Goal: Contribute content

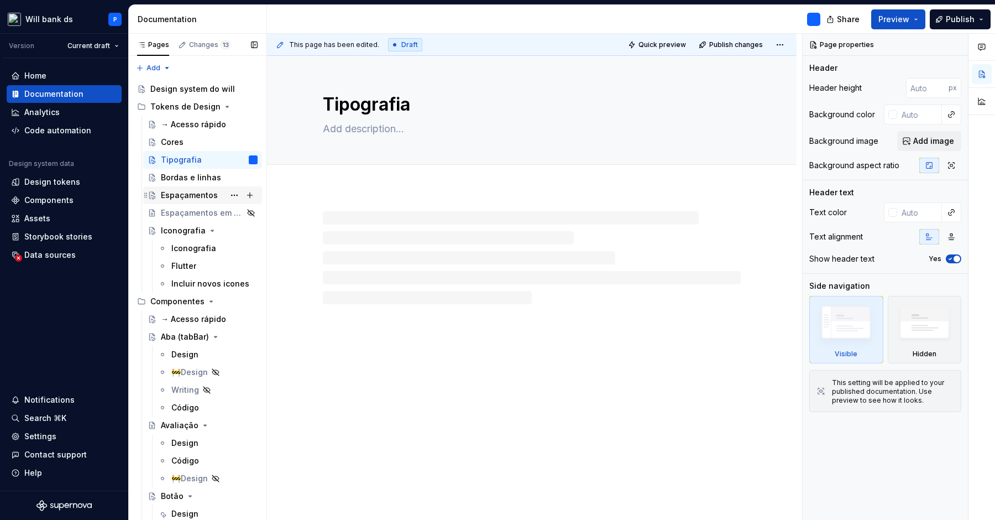
click at [213, 194] on div "Espaçamentos" at bounding box center [189, 195] width 57 height 11
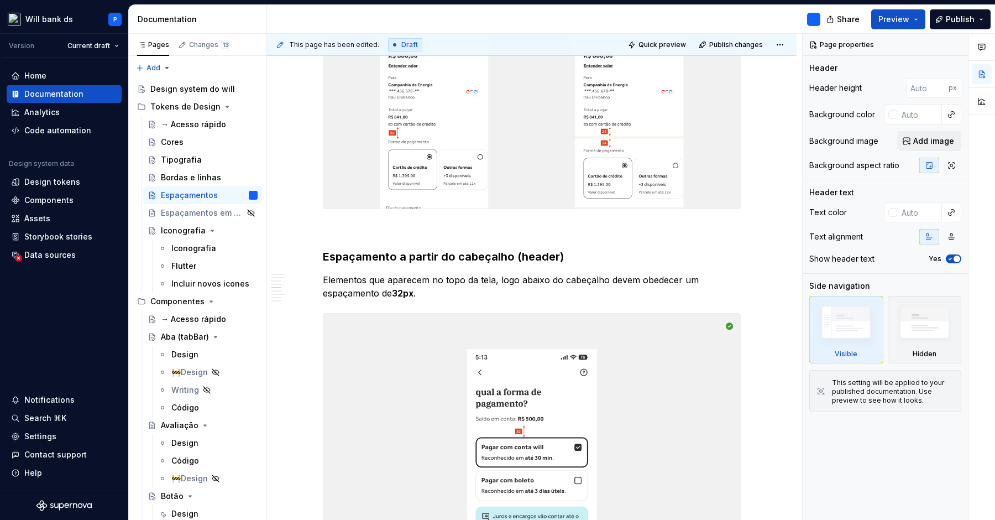
scroll to position [1924, 0]
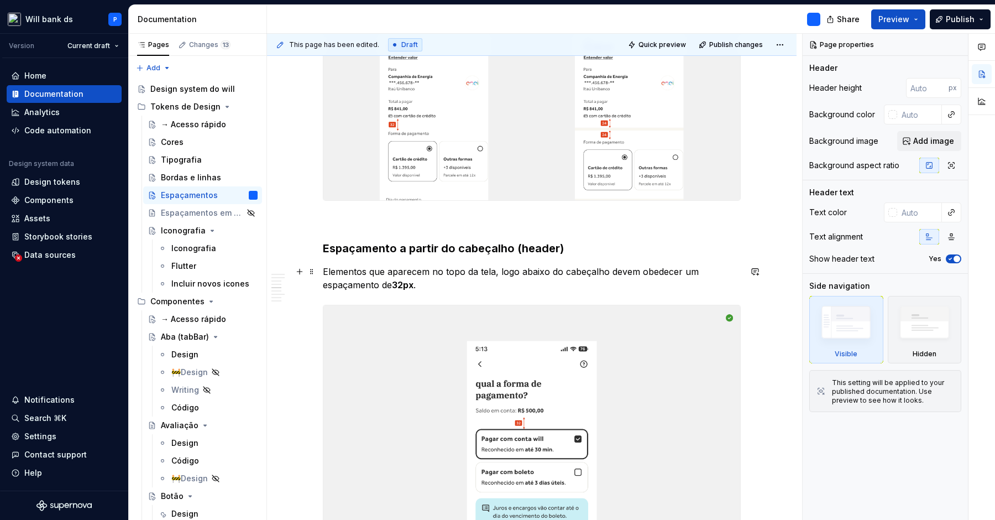
click at [427, 283] on p "Elementos que aparecem no topo da tela, logo abaixo do cabeçalho devem obedecer…" at bounding box center [532, 278] width 418 height 27
type textarea "*"
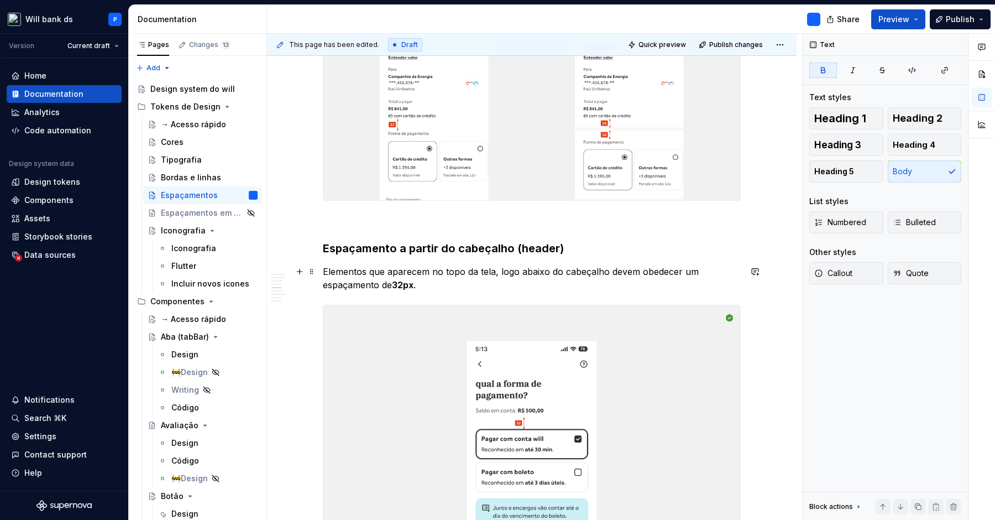
click at [406, 283] on strong "32px" at bounding box center [403, 284] width 22 height 11
click at [441, 286] on p "Elementos que aparecem no topo da tela, logo abaixo do cabeçalho devem obedecer…" at bounding box center [532, 278] width 418 height 27
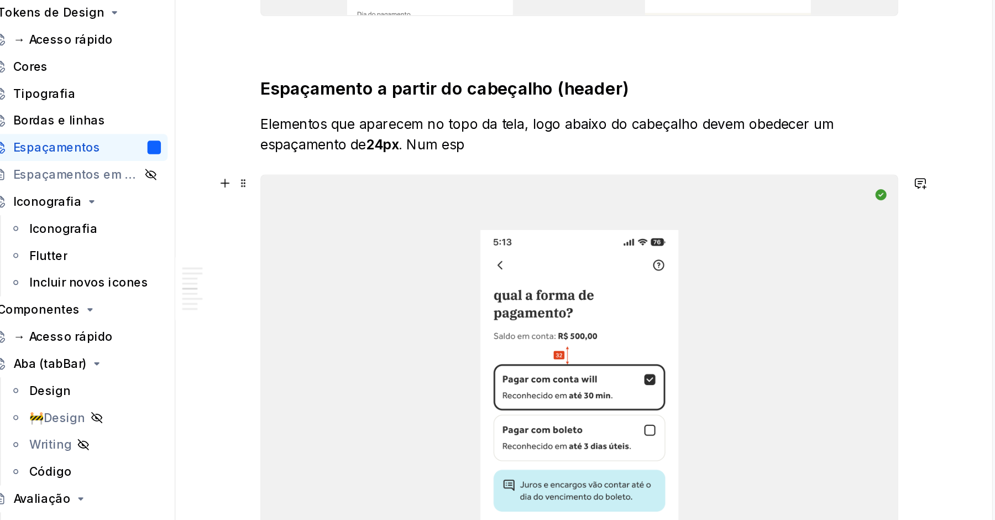
scroll to position [2016, 0]
click at [367, 192] on p "Elementos que aparecem no topo da tela, logo abaixo do cabeçalho devem obedecer…" at bounding box center [532, 186] width 418 height 27
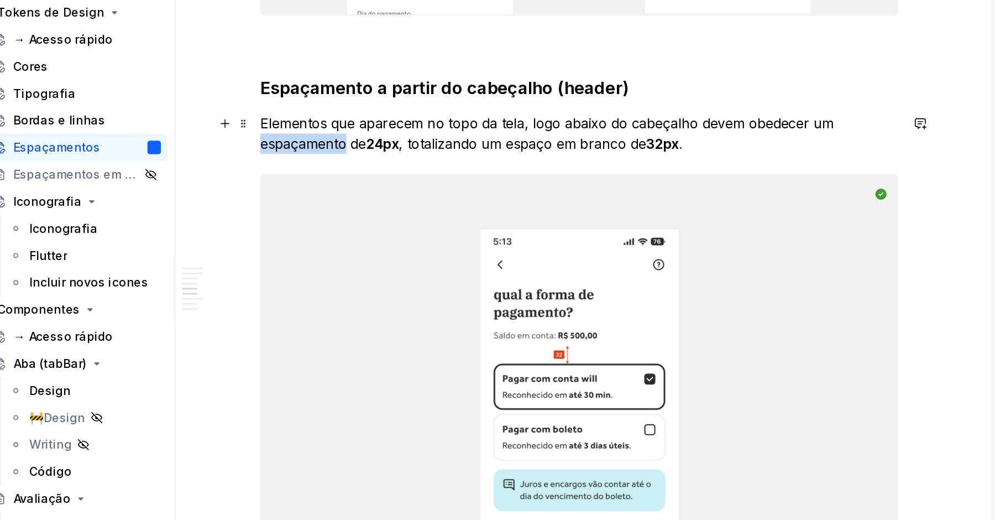
click at [367, 192] on p "Elementos que aparecem no topo da tela, logo abaixo do cabeçalho devem obedecer…" at bounding box center [532, 186] width 418 height 27
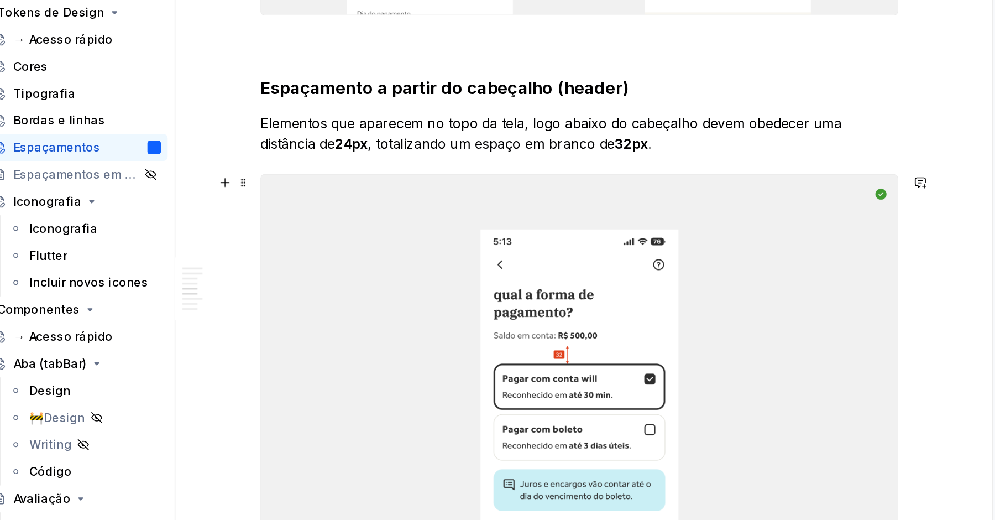
scroll to position [2077, 0]
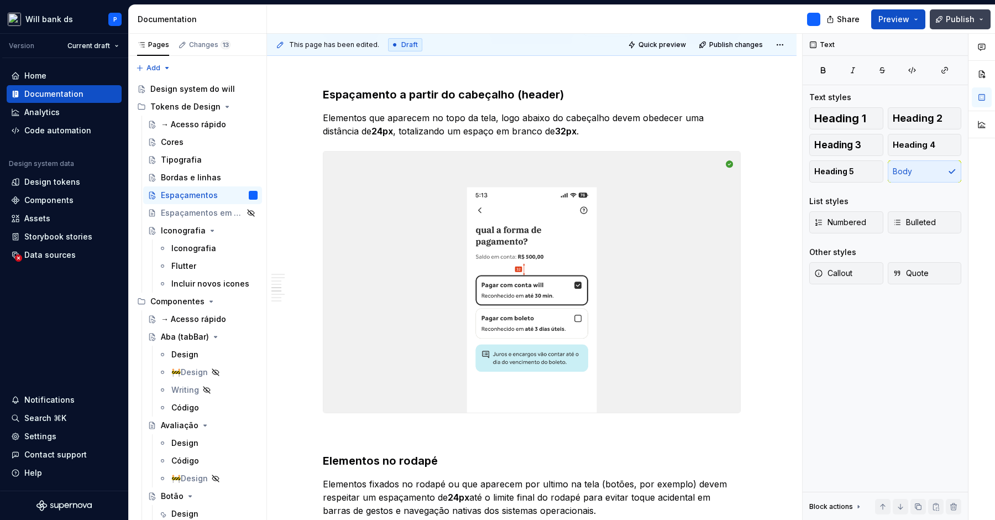
click at [953, 15] on span "Publish" at bounding box center [960, 19] width 29 height 11
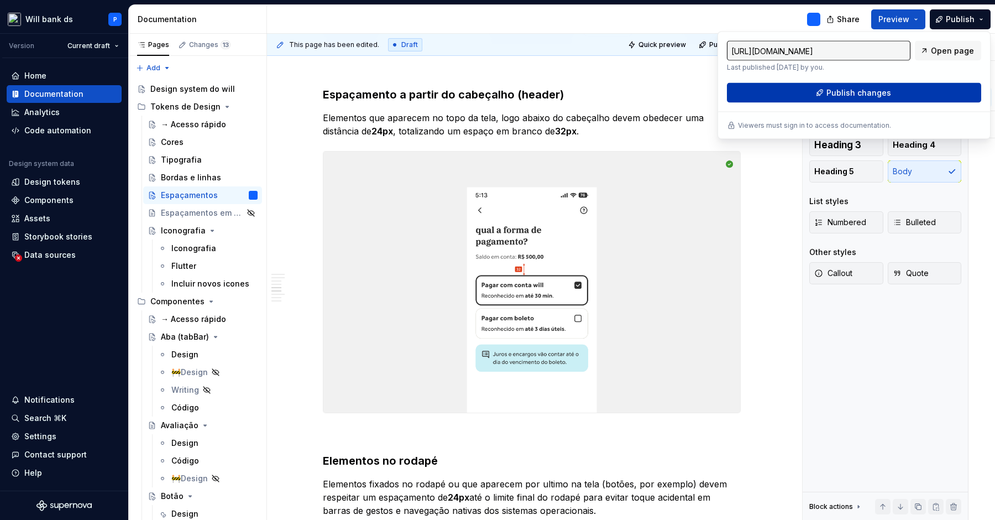
type textarea "*"
click at [866, 87] on span "Publish changes" at bounding box center [859, 92] width 65 height 11
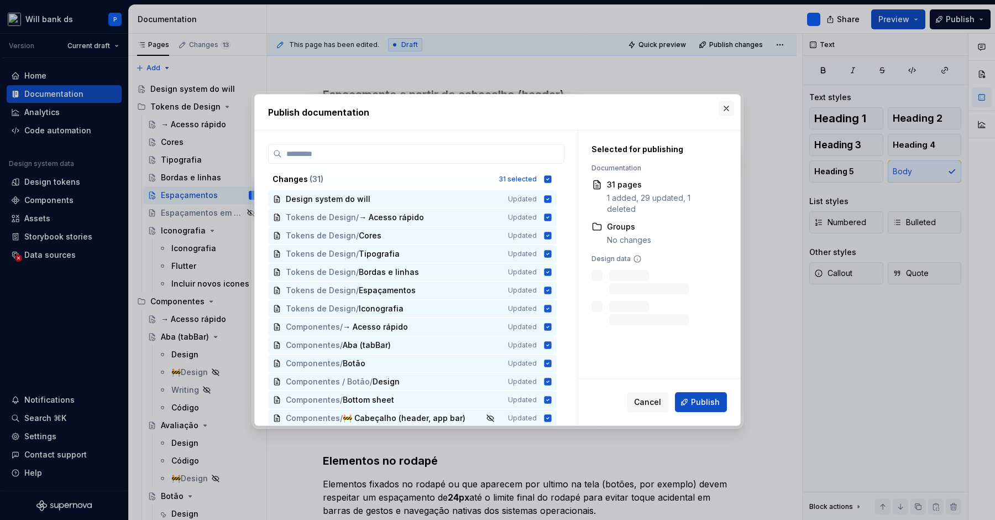
click at [731, 110] on button "button" at bounding box center [726, 108] width 15 height 15
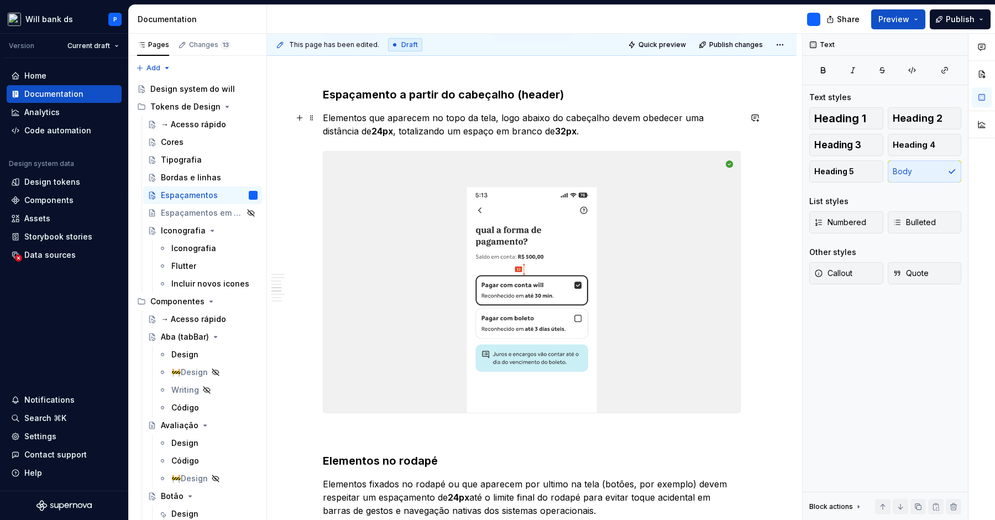
click at [601, 124] on p "Elementos que aparecem no topo da tela, logo abaixo do cabeçalho devem obedecer…" at bounding box center [532, 124] width 418 height 27
click at [952, 18] on span "Publish" at bounding box center [960, 19] width 29 height 11
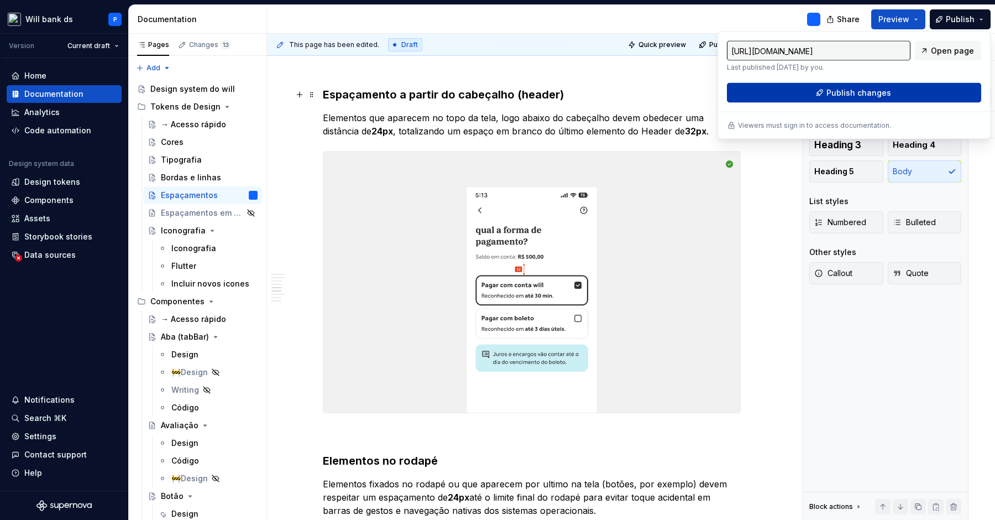
click at [800, 96] on button "Publish changes" at bounding box center [854, 93] width 254 height 20
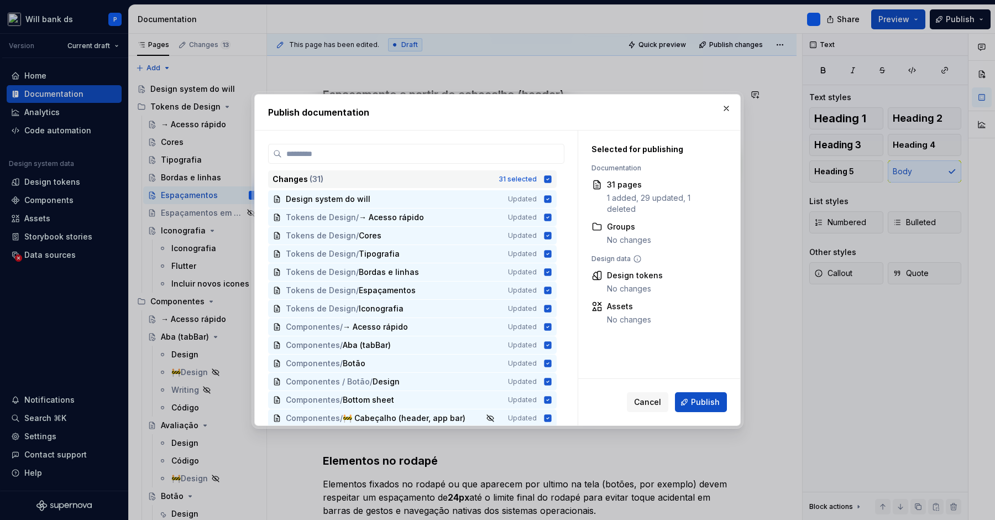
click at [552, 176] on icon at bounding box center [548, 178] width 7 height 7
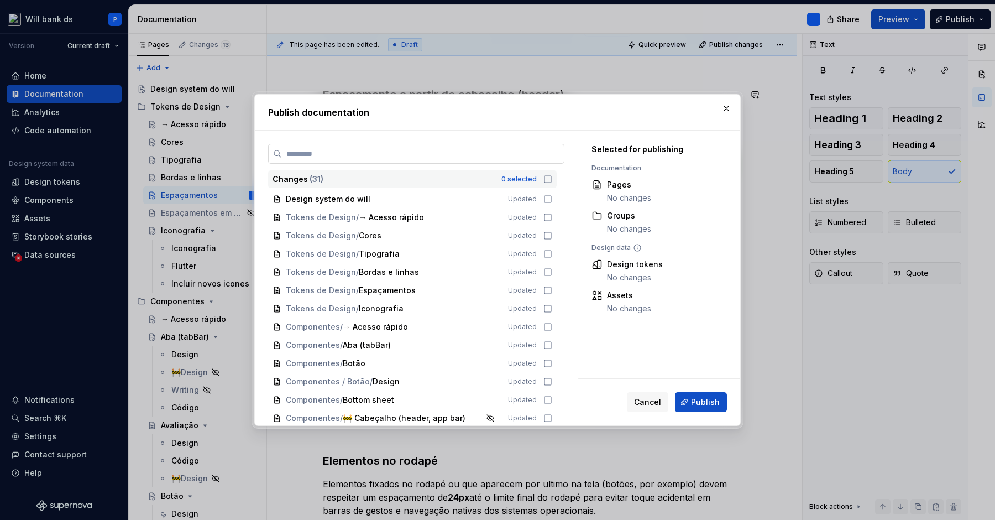
click at [462, 154] on input "search" at bounding box center [423, 153] width 282 height 11
type input "*"
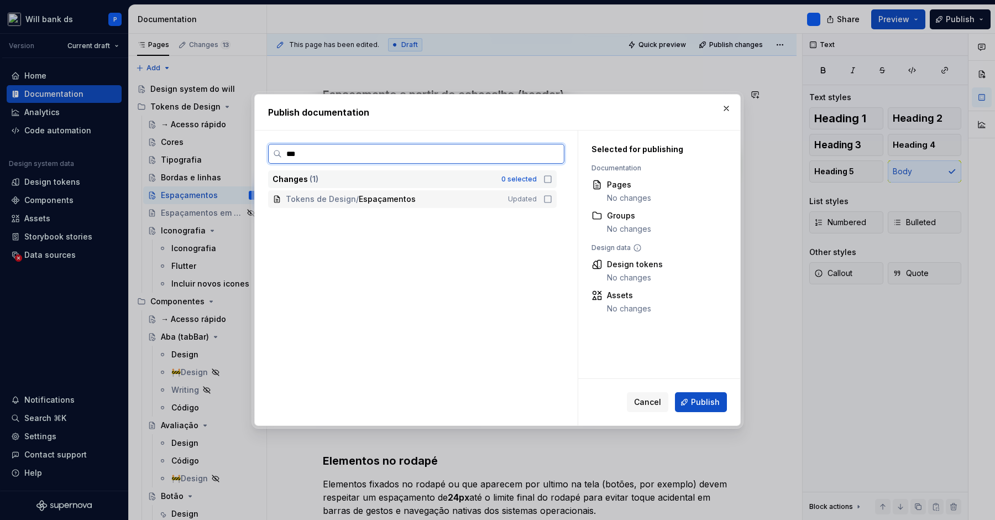
type input "****"
click at [550, 196] on icon at bounding box center [548, 199] width 9 height 9
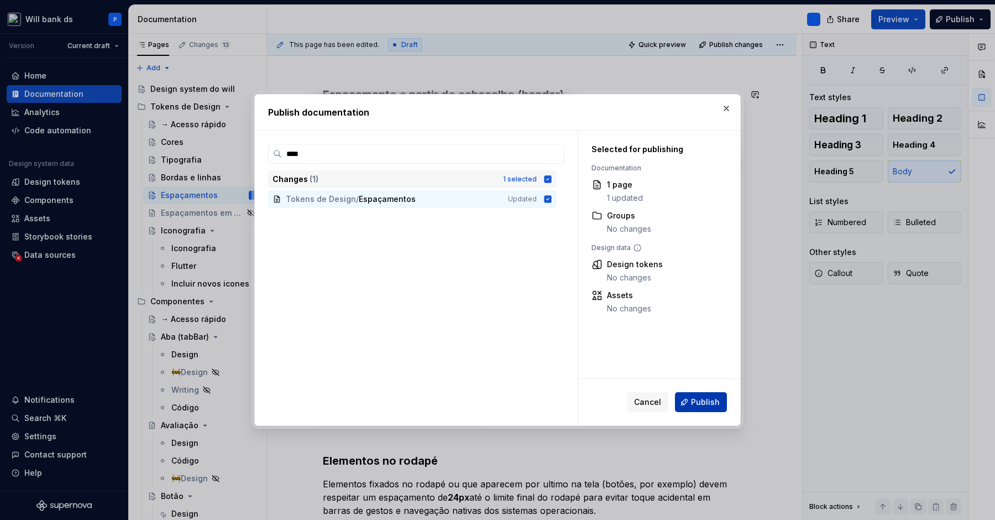
click at [712, 396] on button "Publish" at bounding box center [701, 402] width 52 height 20
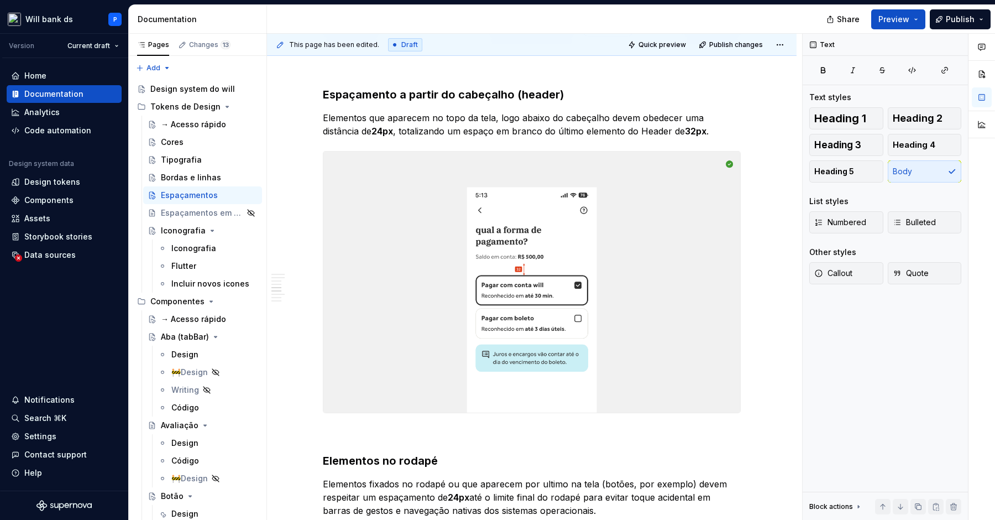
type textarea "*"
